Goal: Navigation & Orientation: Go to known website

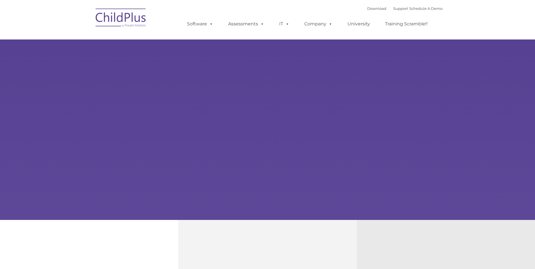
select select "MEDIUM"
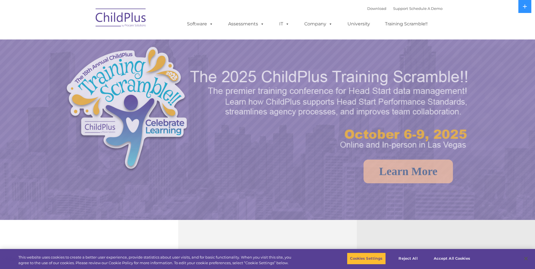
select select "MEDIUM"
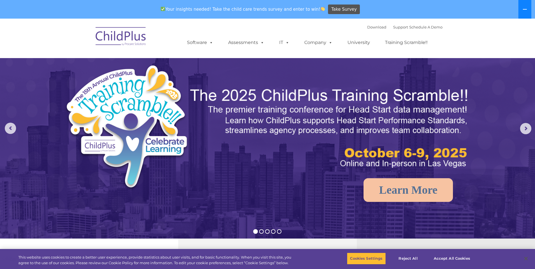
click at [525, 12] on button at bounding box center [525, 9] width 13 height 19
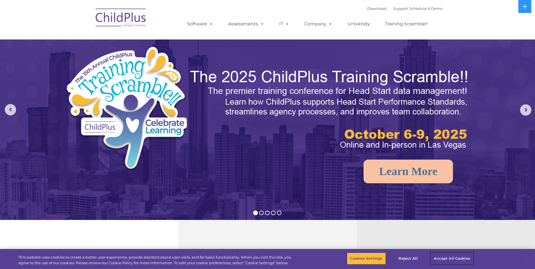
click at [440, 257] on button "Accept All Cookies" at bounding box center [452, 259] width 43 height 12
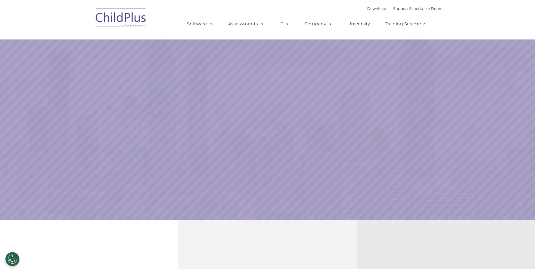
select select "MEDIUM"
